Goal: Task Accomplishment & Management: Manage account settings

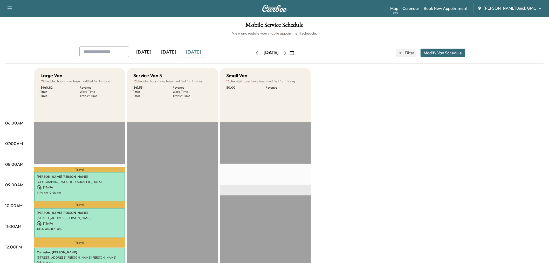
click at [290, 52] on button "button" at bounding box center [285, 53] width 9 height 8
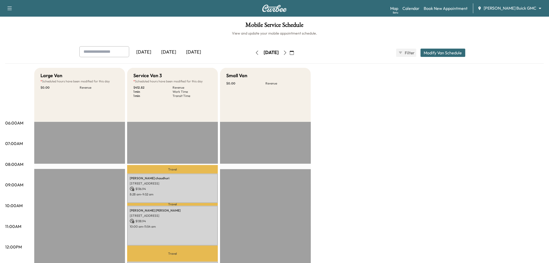
click at [253, 52] on button "button" at bounding box center [257, 53] width 9 height 8
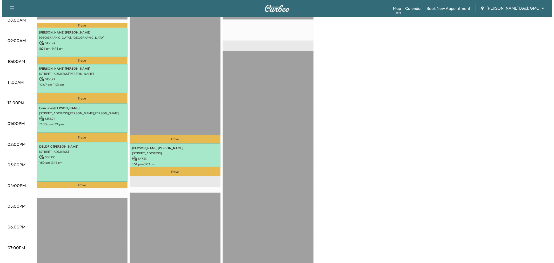
scroll to position [29, 0]
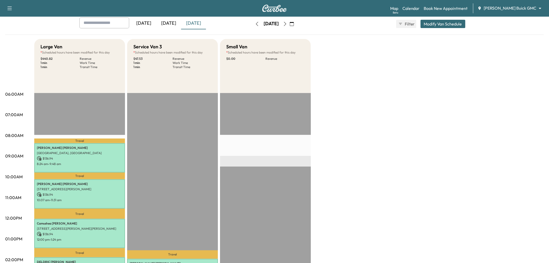
click at [445, 20] on button "Modify Van Schedule" at bounding box center [443, 24] width 45 height 8
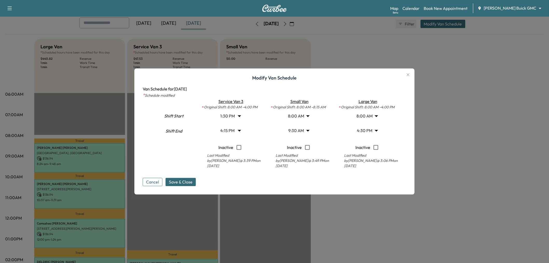
click at [300, 130] on body "Support Log Out Map Beta Calendar Book New Appointment Ewing Buick GMC ********…" at bounding box center [274, 102] width 549 height 263
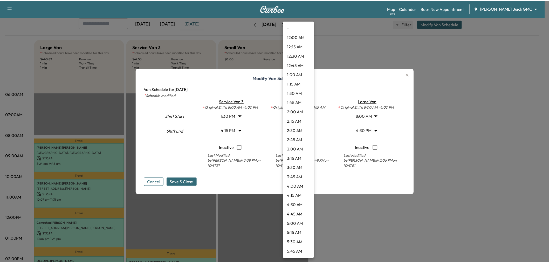
scroll to position [252, 0]
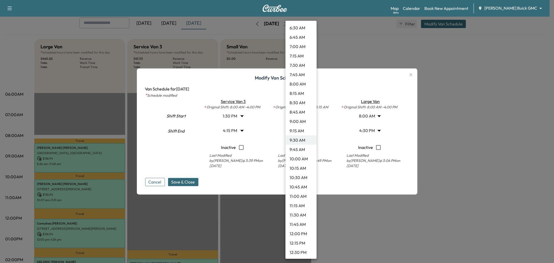
click at [300, 92] on li "8:15 AM" at bounding box center [300, 93] width 31 height 9
type input "****"
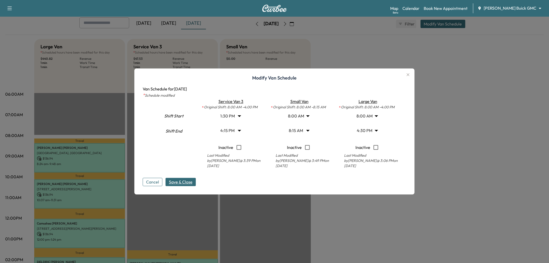
click at [188, 178] on button "Save & Close" at bounding box center [181, 182] width 30 height 8
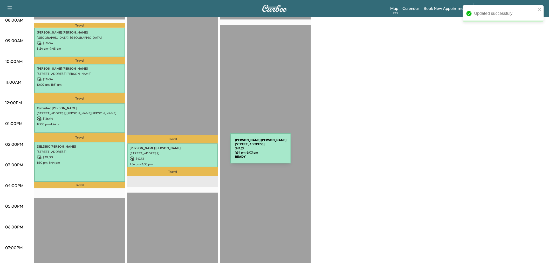
scroll to position [0, 0]
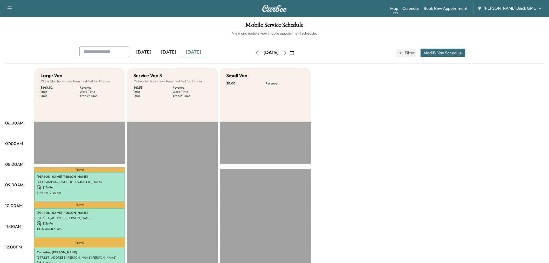
click at [287, 53] on icon "button" at bounding box center [285, 53] width 2 height 4
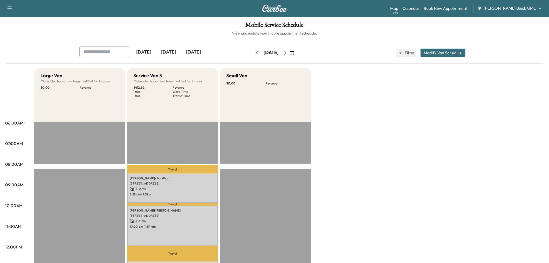
scroll to position [86, 0]
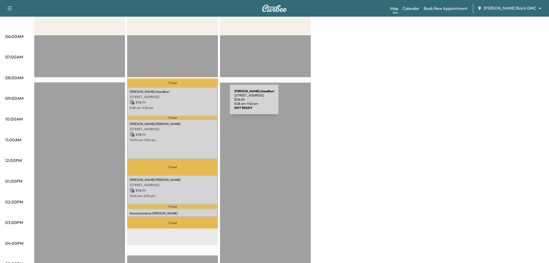
click at [183, 91] on p "biplab chaudhuri" at bounding box center [173, 92] width 86 height 4
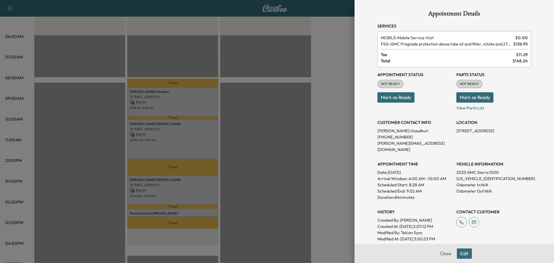
click at [190, 132] on div at bounding box center [277, 131] width 554 height 263
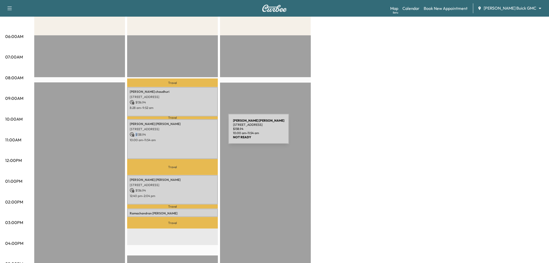
click at [190, 132] on p "$ 138.94" at bounding box center [173, 134] width 86 height 5
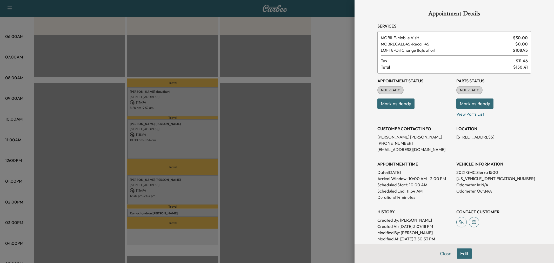
click at [195, 138] on div at bounding box center [277, 131] width 554 height 263
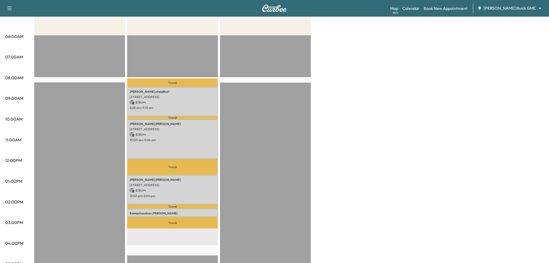
click at [195, 179] on p "Brian Siconolfi" at bounding box center [173, 180] width 86 height 4
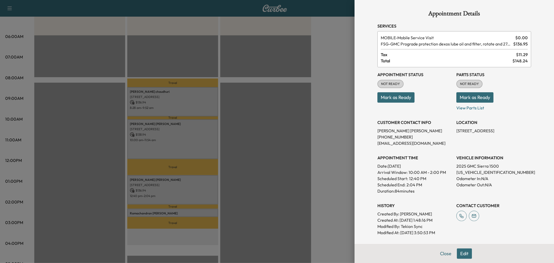
click at [195, 180] on div at bounding box center [277, 131] width 554 height 263
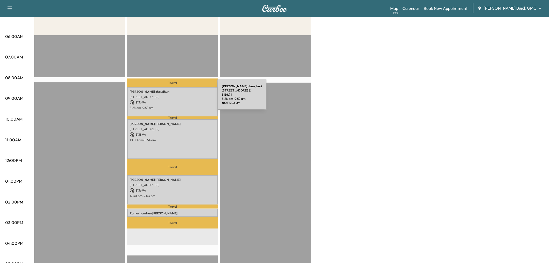
click at [178, 98] on p "890 Double B Trail, Prosper, TX 75078, USA" at bounding box center [173, 97] width 86 height 4
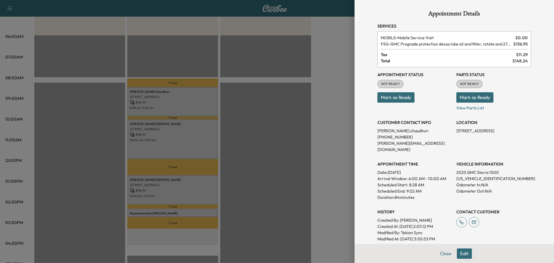
click at [479, 175] on p "1GTUUHELXSZ110351" at bounding box center [493, 178] width 75 height 6
copy p "1GTUUHELXSZ110351"
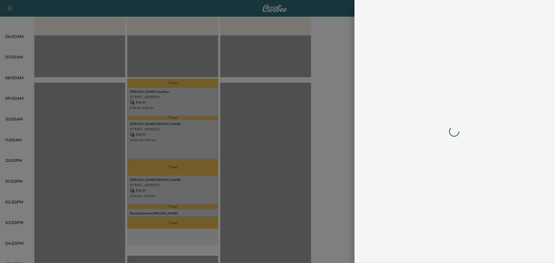
drag, startPoint x: 374, startPoint y: 130, endPoint x: 391, endPoint y: 129, distance: 16.9
click at [391, 129] on div at bounding box center [454, 131] width 166 height 263
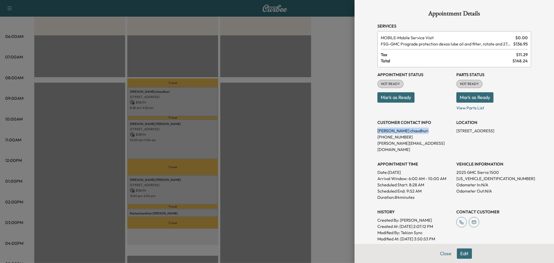
drag, startPoint x: 374, startPoint y: 129, endPoint x: 406, endPoint y: 127, distance: 31.5
click at [406, 127] on div "Appointment Details Services MOBILE - Mobile Service Visit $ 0.00 FSG - GMC Pro…" at bounding box center [454, 159] width 166 height 318
copy p "biplab chaudhuri"
click at [188, 195] on div at bounding box center [277, 131] width 554 height 263
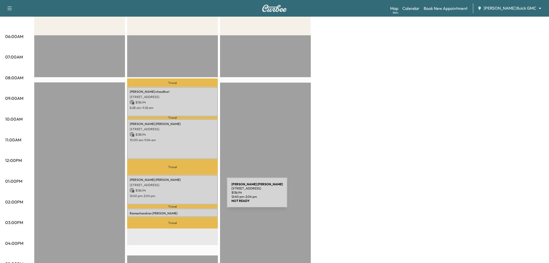
click at [188, 195] on p "12:40 pm - 2:04 pm" at bounding box center [173, 196] width 86 height 4
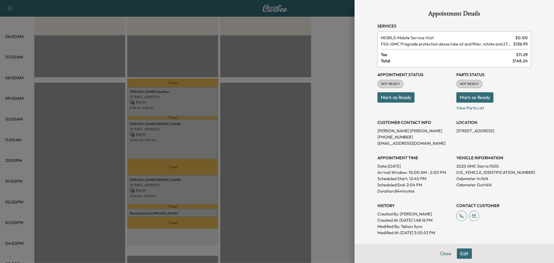
click at [465, 172] on p "1GTUUHEL7SZ189624" at bounding box center [493, 172] width 75 height 6
copy p "1GTUUHEL7SZ189624"
drag, startPoint x: 369, startPoint y: 128, endPoint x: 406, endPoint y: 129, distance: 36.1
click at [406, 129] on div "Appointment Details Services MOBILE - Mobile Service Visit $ 0.00 FSG - GMC Pro…" at bounding box center [454, 155] width 166 height 311
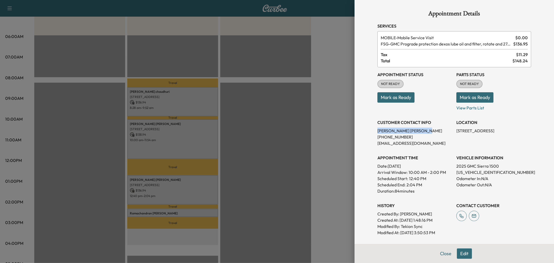
copy p "Brian Siconolfi"
click at [321, 148] on div at bounding box center [277, 131] width 554 height 263
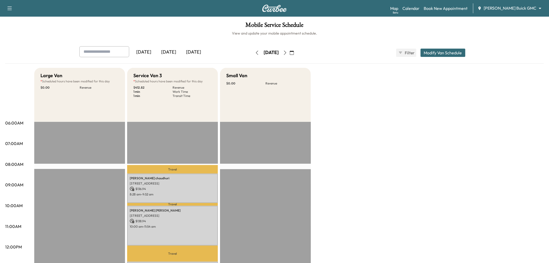
scroll to position [115, 0]
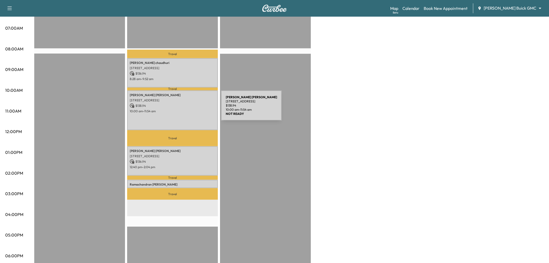
click at [182, 109] on p "10:00 am - 11:54 am" at bounding box center [173, 111] width 86 height 4
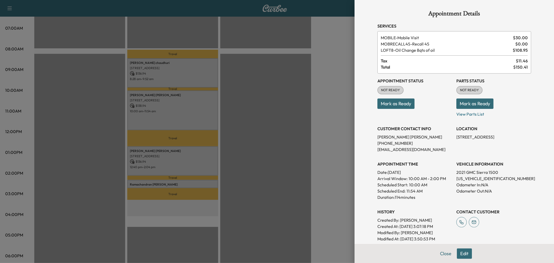
click at [240, 125] on div at bounding box center [277, 131] width 554 height 263
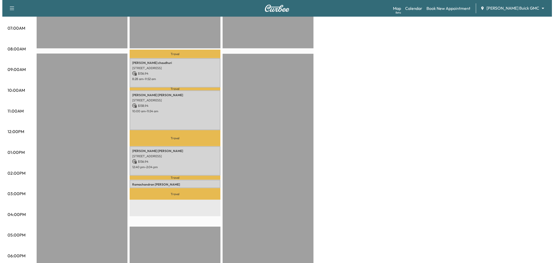
scroll to position [0, 0]
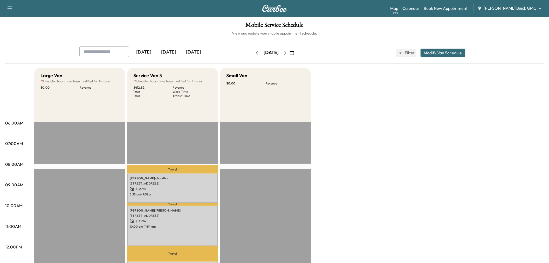
click at [439, 51] on button "Modify Van Schedule" at bounding box center [443, 53] width 45 height 8
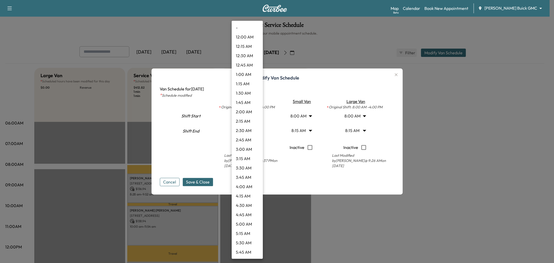
click at [252, 128] on body "Support Log Out Map Beta Calendar Book New Appointment Ewing Buick GMC ********…" at bounding box center [277, 131] width 554 height 263
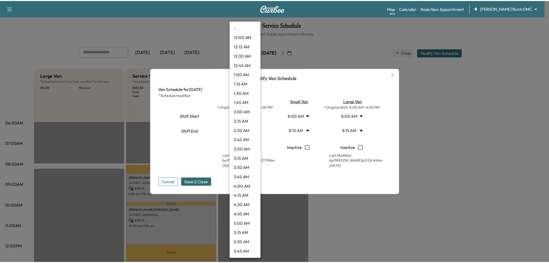
scroll to position [514, 0]
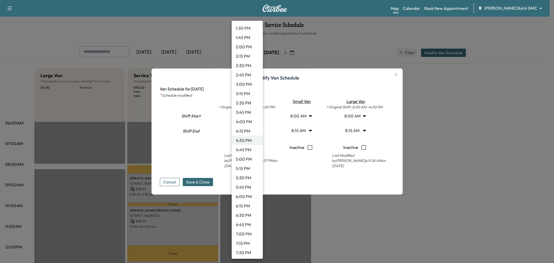
click at [293, 176] on div at bounding box center [277, 131] width 554 height 263
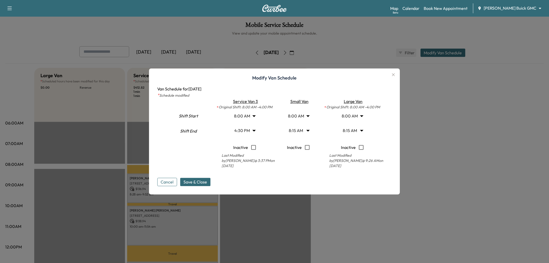
click at [169, 181] on button "Cancel" at bounding box center [168, 182] width 20 height 8
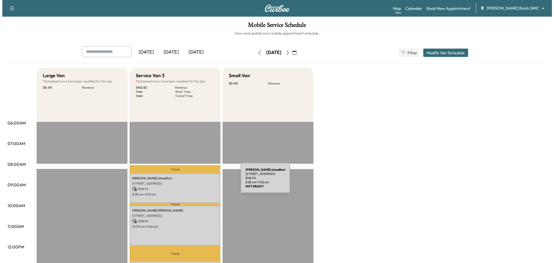
scroll to position [58, 0]
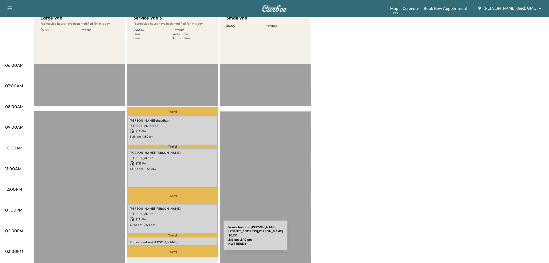
click at [185, 240] on p "Ramachandran Kailasam" at bounding box center [173, 242] width 86 height 4
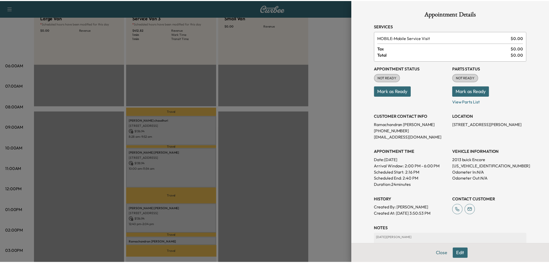
scroll to position [29, 0]
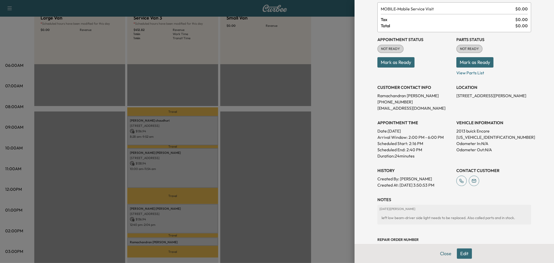
click at [335, 172] on div at bounding box center [277, 131] width 554 height 263
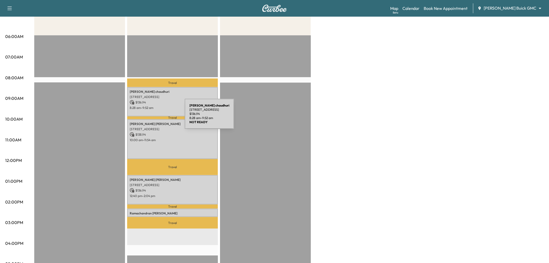
scroll to position [0, 0]
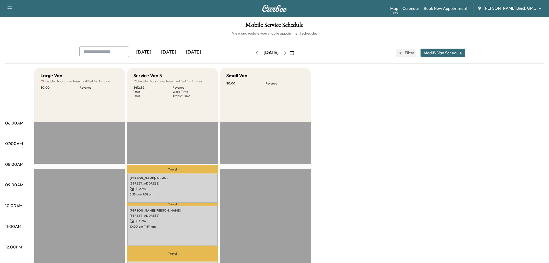
click at [163, 47] on div "[DATE]" at bounding box center [168, 52] width 25 height 12
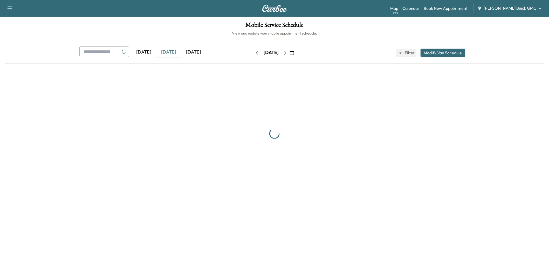
click at [203, 53] on div "[DATE]" at bounding box center [193, 52] width 25 height 12
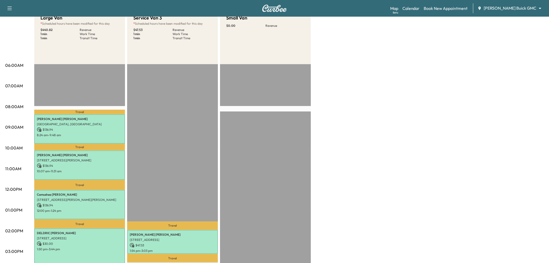
scroll to position [86, 0]
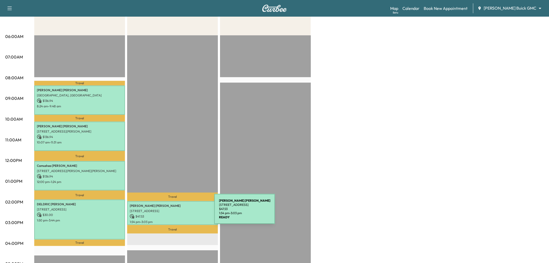
click at [175, 214] on p "$ 47.53" at bounding box center [173, 216] width 86 height 5
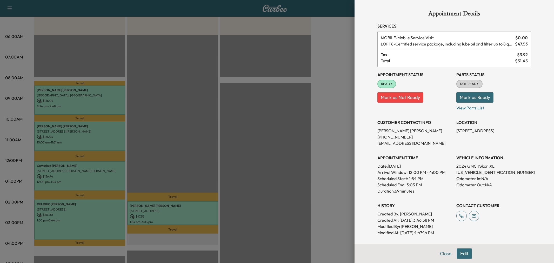
click at [170, 150] on div at bounding box center [277, 131] width 554 height 263
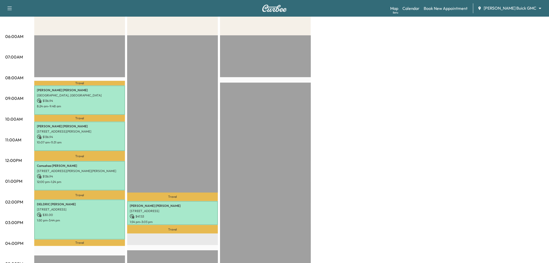
scroll to position [0, 0]
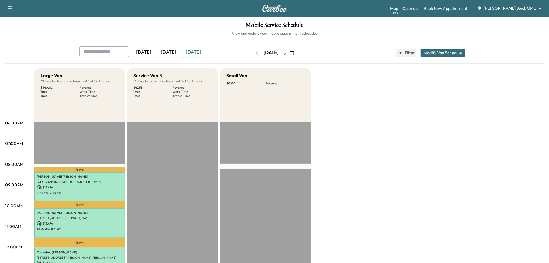
click at [171, 51] on div "[DATE]" at bounding box center [168, 52] width 25 height 12
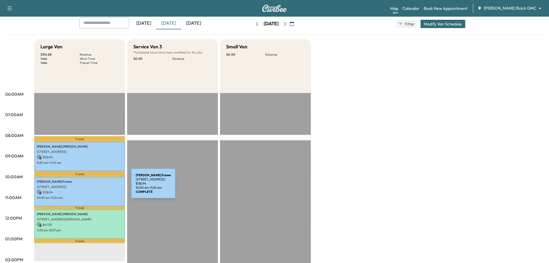
scroll to position [58, 0]
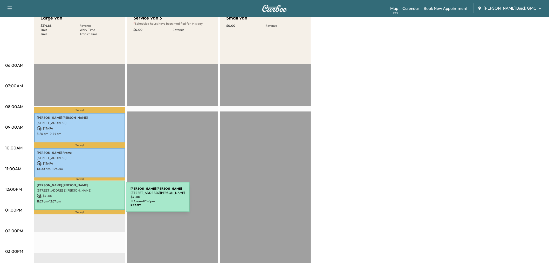
click at [87, 200] on p "11:33 am - 12:57 pm" at bounding box center [80, 201] width 86 height 4
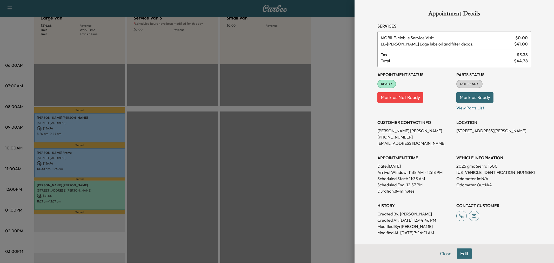
click at [332, 135] on div at bounding box center [277, 131] width 554 height 263
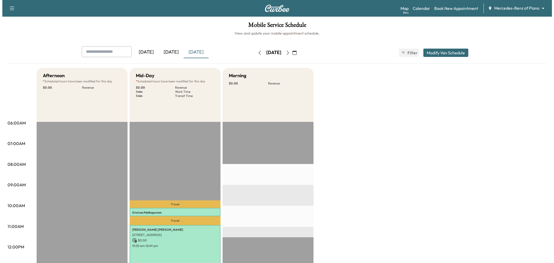
scroll to position [29, 0]
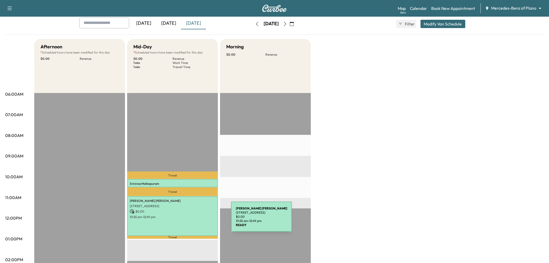
click at [192, 220] on div "[PERSON_NAME] [STREET_ADDRESS] $ 0.00 10:55 am - 12:49 pm" at bounding box center [172, 216] width 91 height 40
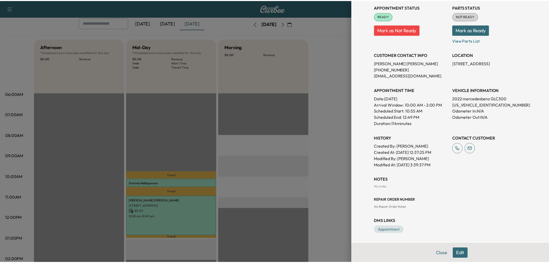
scroll to position [0, 0]
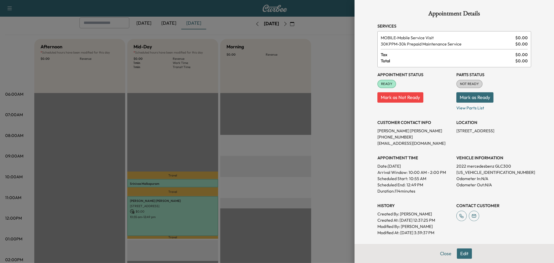
click at [204, 183] on div at bounding box center [277, 131] width 554 height 263
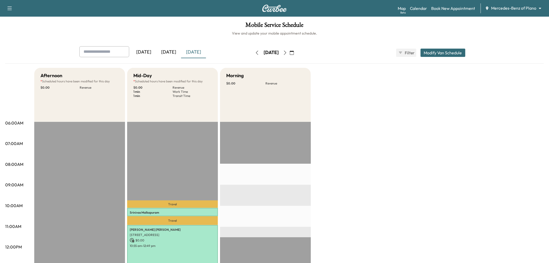
click at [434, 53] on button "Modify Van Schedule" at bounding box center [443, 53] width 45 height 8
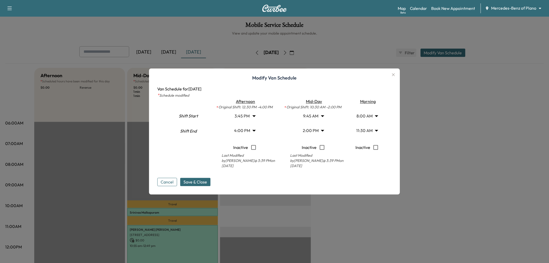
click at [394, 74] on icon "button" at bounding box center [394, 75] width 6 height 6
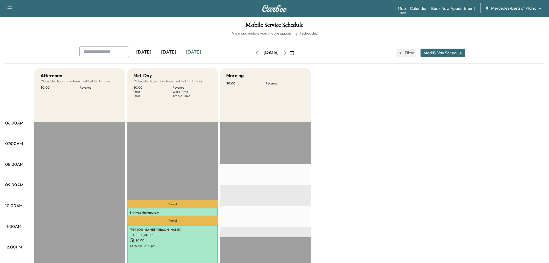
click at [385, 101] on div "Afternoon * Scheduled hours have been modified for this day $ 0.00 Revenue EST …" at bounding box center [289, 262] width 510 height 389
click at [362, 157] on div "Afternoon * Scheduled hours have been modified for this day $ 0.00 Revenue EST …" at bounding box center [289, 262] width 510 height 389
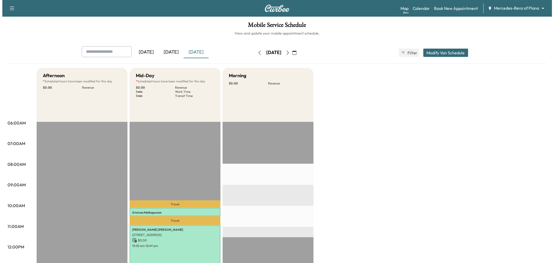
scroll to position [29, 0]
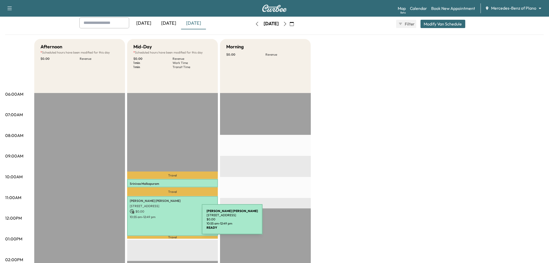
click at [163, 222] on div "[PERSON_NAME] [STREET_ADDRESS] $ 0.00 10:55 am - 12:49 pm" at bounding box center [172, 216] width 91 height 40
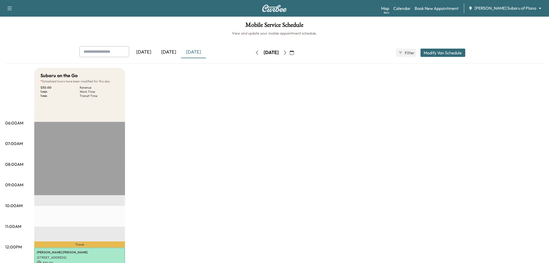
click at [98, 49] on input "text" at bounding box center [104, 51] width 50 height 11
click at [287, 51] on icon "button" at bounding box center [285, 53] width 4 height 4
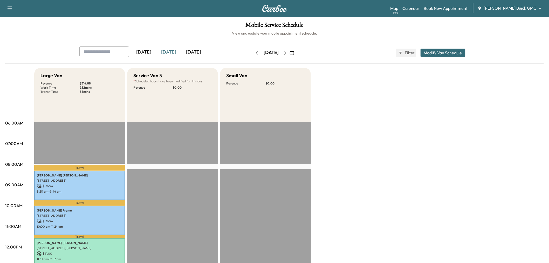
click at [193, 51] on div "[DATE]" at bounding box center [193, 52] width 25 height 12
